Goal: Transaction & Acquisition: Purchase product/service

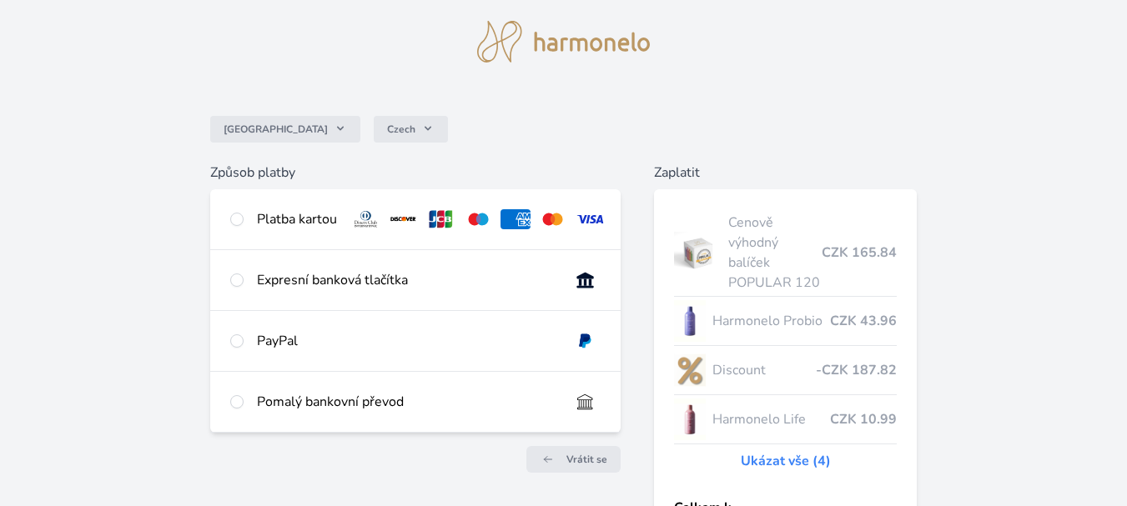
scroll to position [45, 0]
click at [237, 221] on input "radio" at bounding box center [236, 220] width 13 height 13
radio input "true"
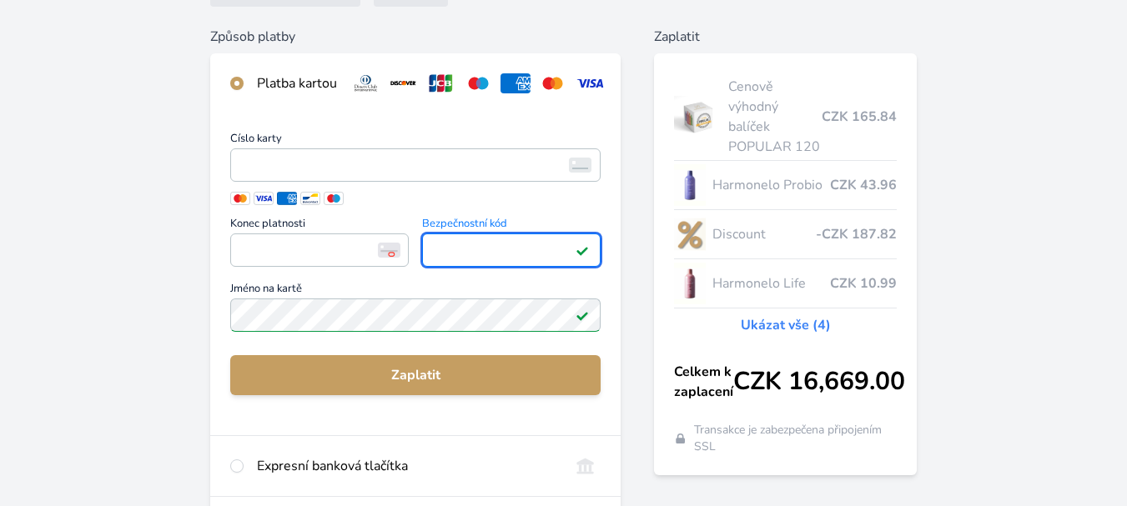
scroll to position [184, 0]
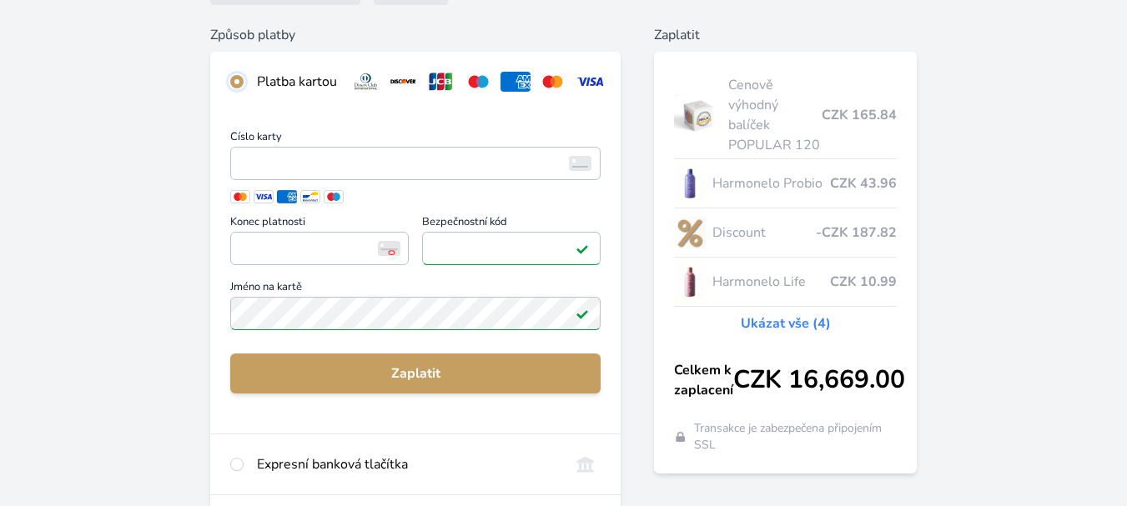
click at [239, 78] on input "radio" at bounding box center [236, 81] width 13 height 13
drag, startPoint x: 238, startPoint y: 78, endPoint x: 391, endPoint y: 149, distance: 169.4
click at [391, 149] on div "Platba kartou Číslo karty <p>Your browser does not support iframes.</p> Konec p…" at bounding box center [415, 243] width 410 height 383
click at [237, 87] on input "radio" at bounding box center [236, 81] width 13 height 13
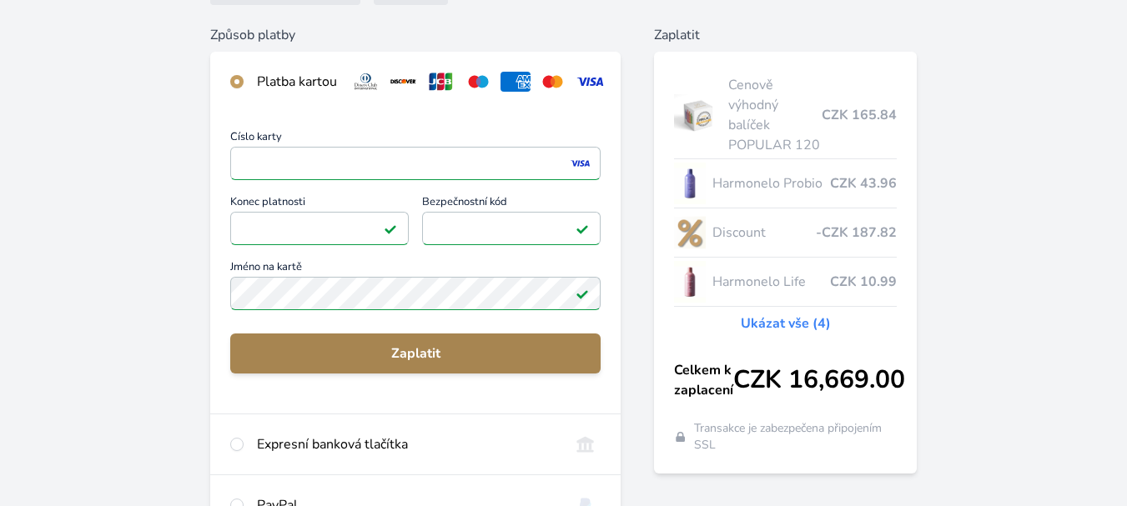
click at [410, 364] on span "Zaplatit" at bounding box center [416, 354] width 344 height 20
